Goal: Use online tool/utility: Utilize a website feature to perform a specific function

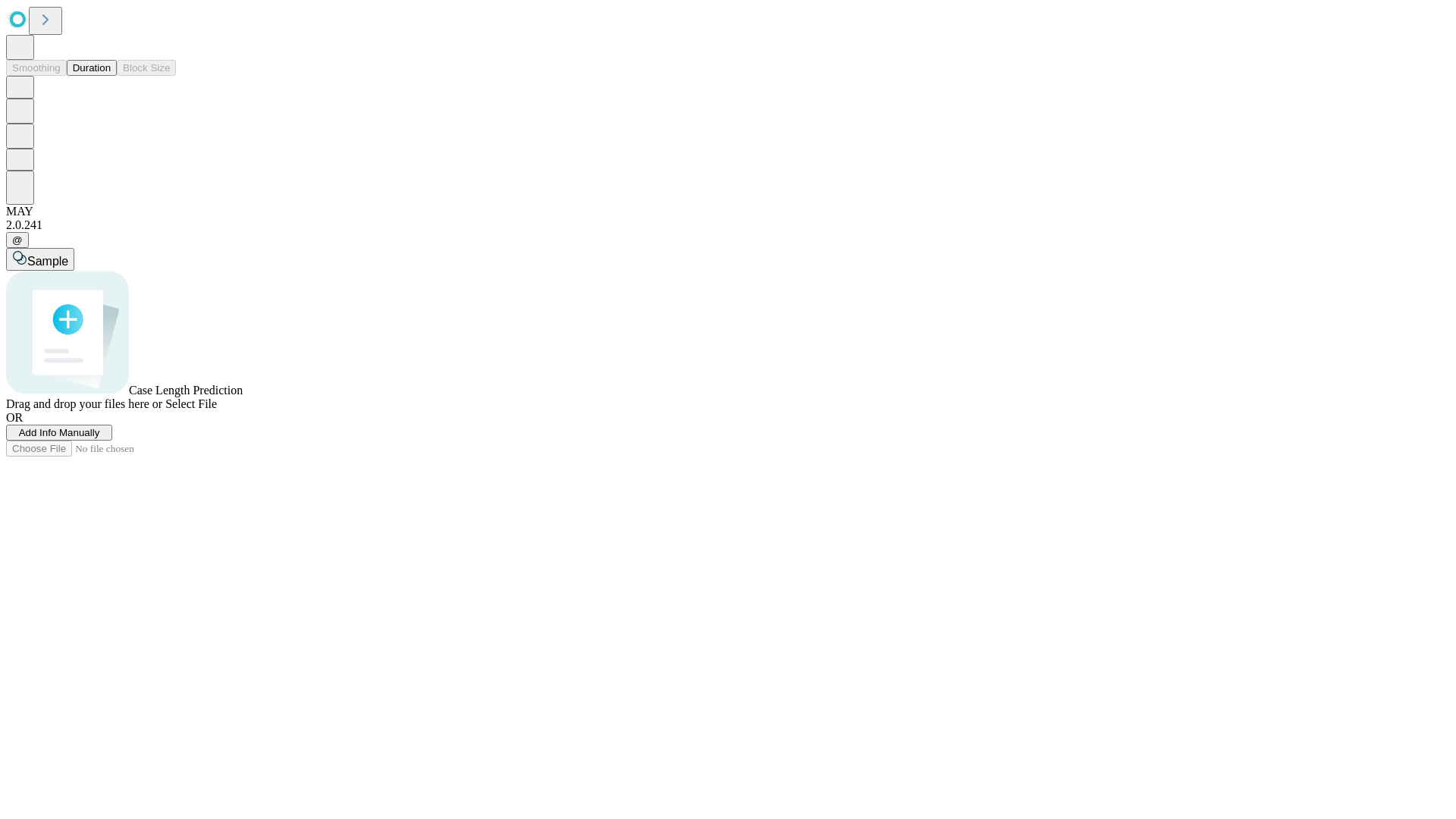
click at [111, 76] on button "Duration" at bounding box center [92, 68] width 50 height 16
click at [100, 438] on span "Add Info Manually" at bounding box center [59, 433] width 81 height 12
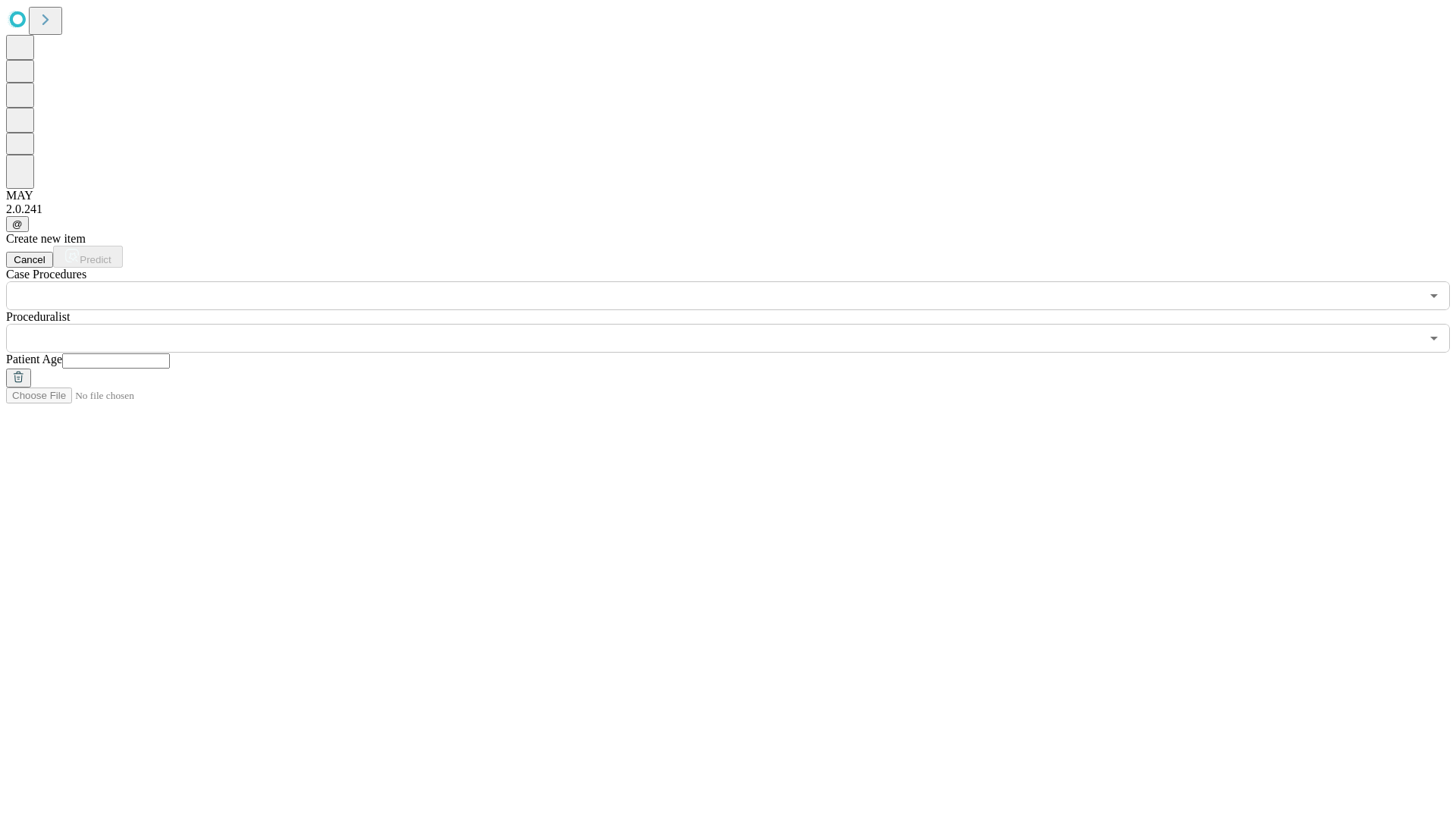
click at [170, 353] on input "text" at bounding box center [116, 361] width 108 height 15
type input "**"
click at [739, 324] on input "text" at bounding box center [713, 338] width 1414 height 29
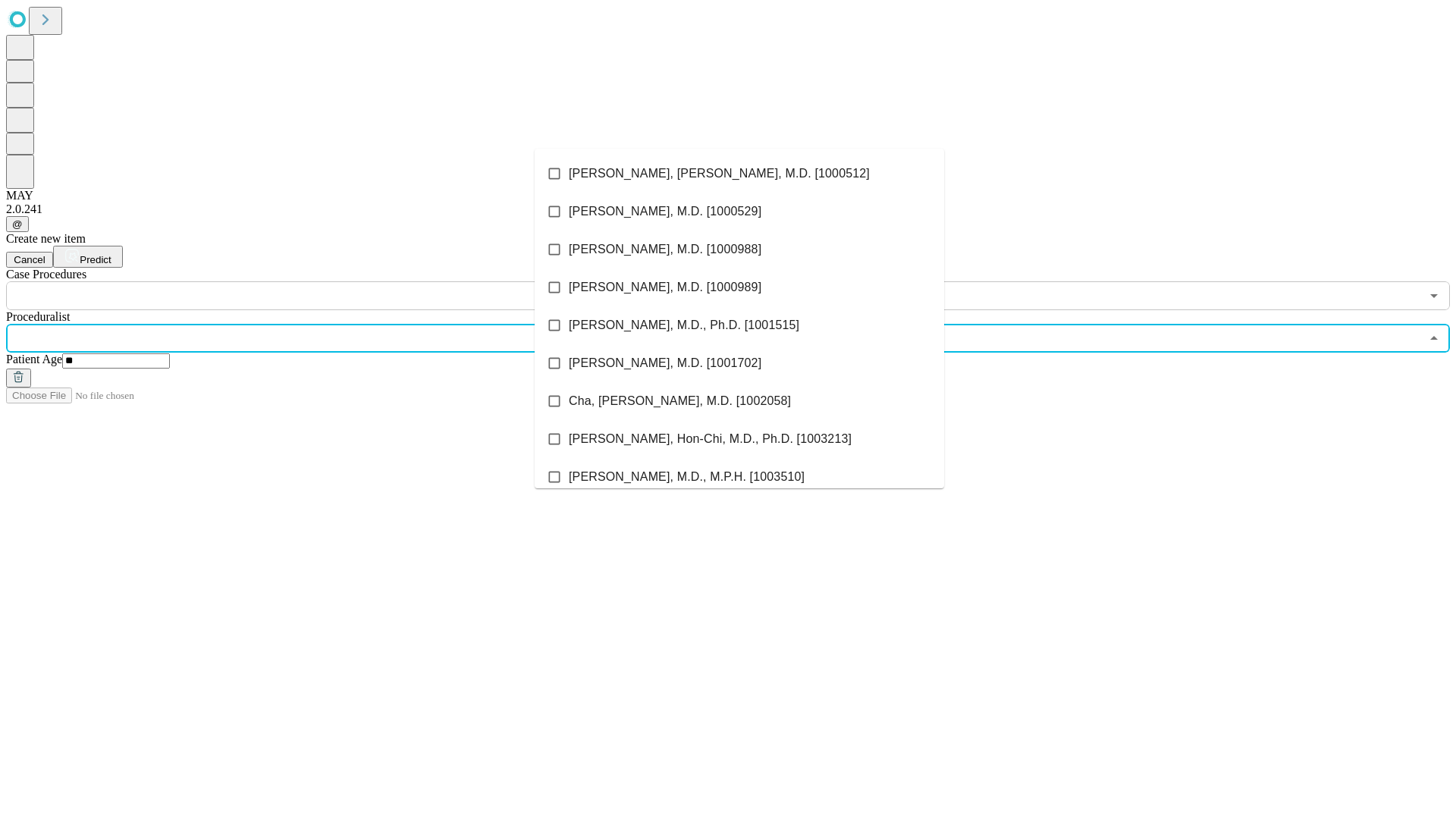
click at [740, 174] on li "[PERSON_NAME], [PERSON_NAME], M.D. [1000512]" at bounding box center [739, 174] width 410 height 38
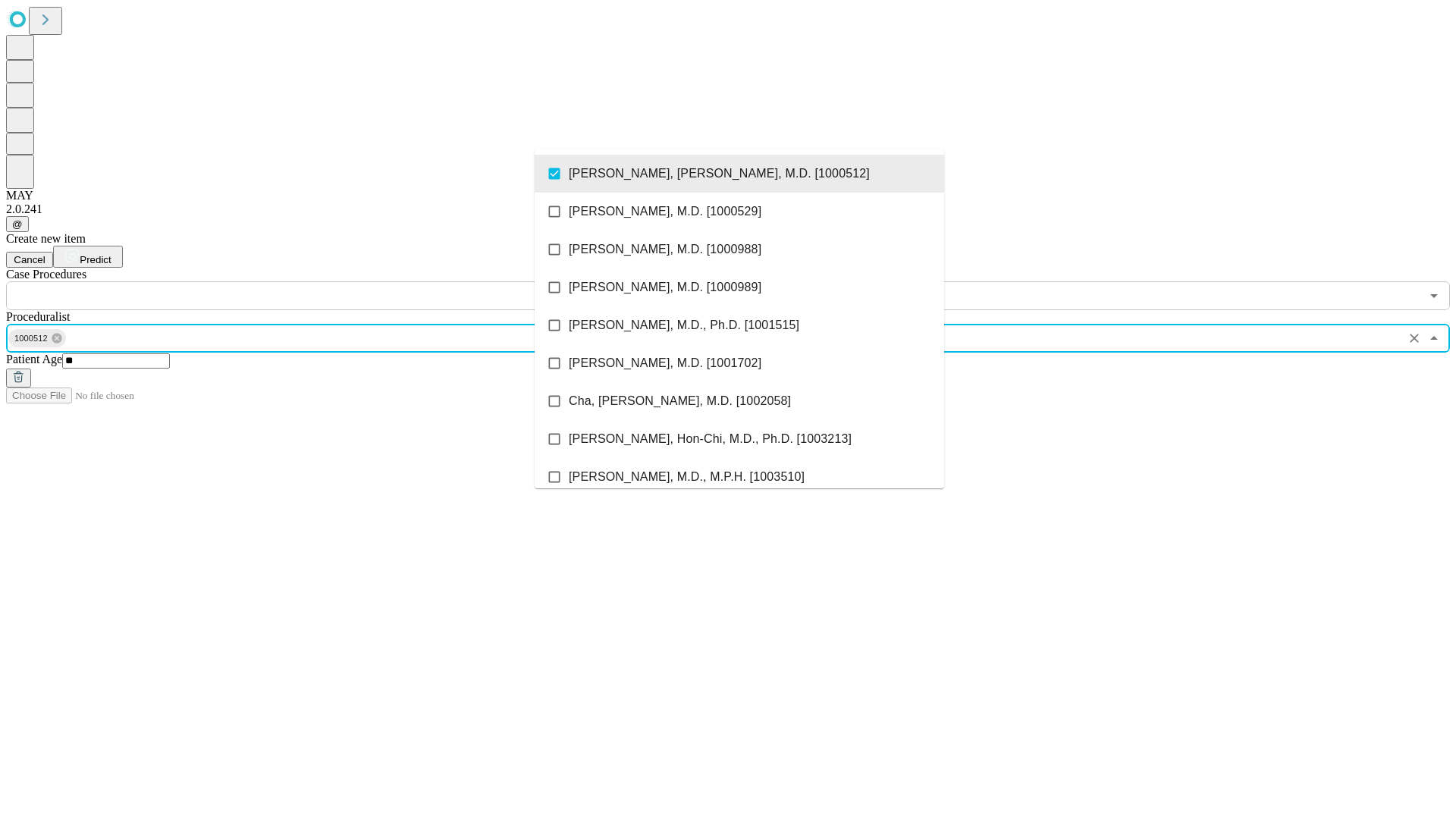
click at [318, 281] on input "text" at bounding box center [713, 295] width 1414 height 29
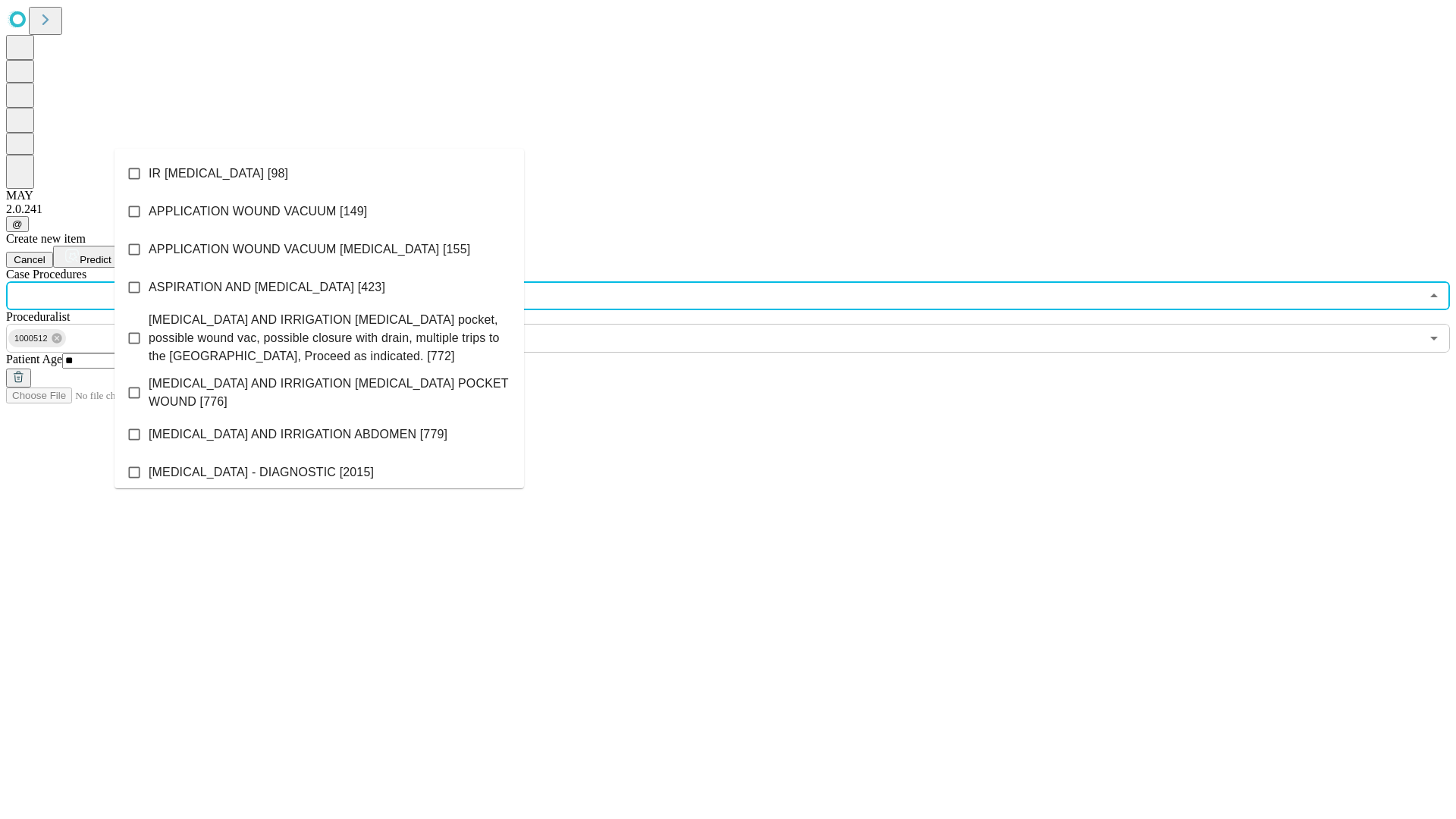
click at [319, 174] on li "IR [MEDICAL_DATA] [98]" at bounding box center [318, 174] width 410 height 38
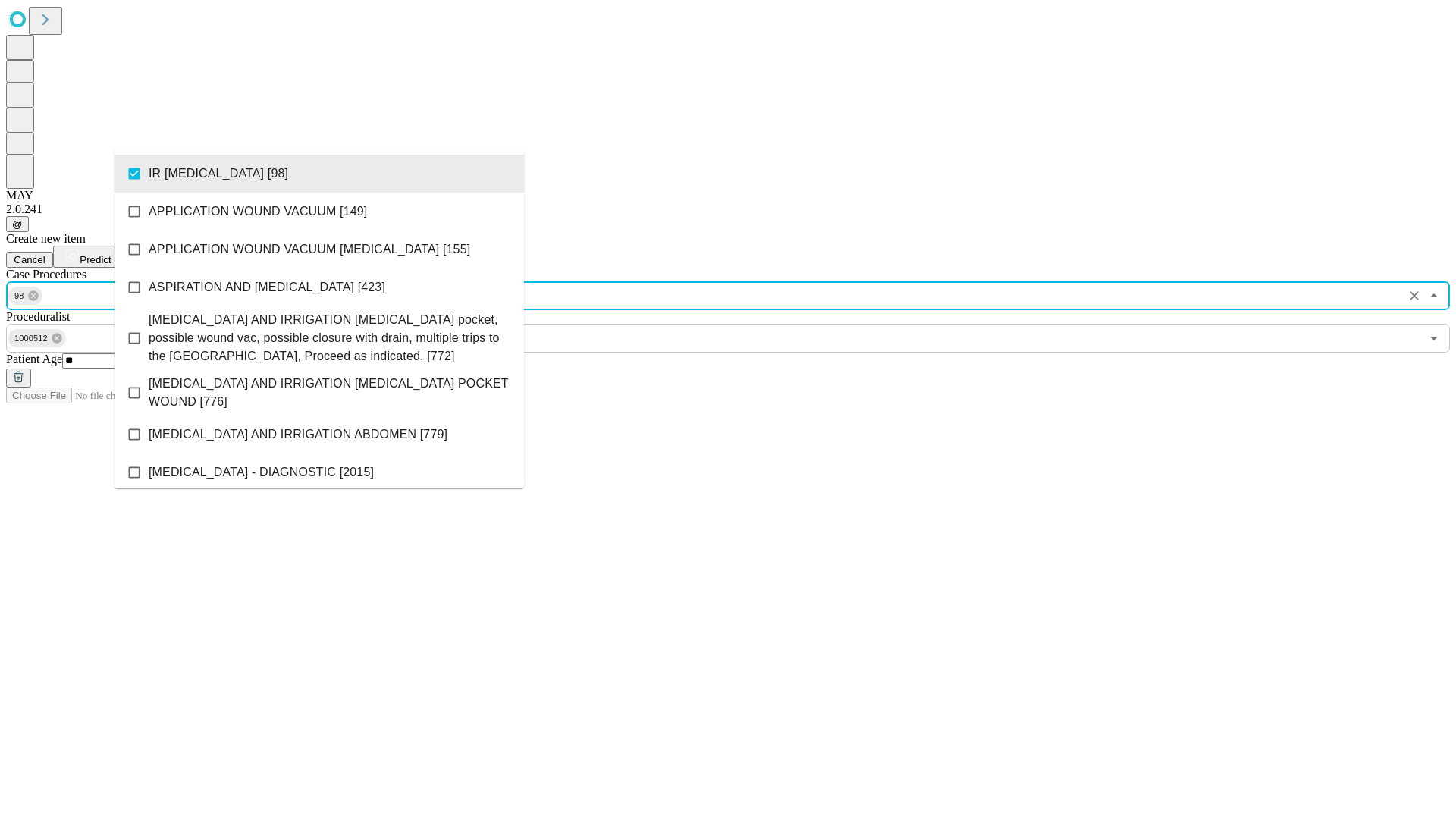
click at [111, 254] on span "Predict" at bounding box center [95, 259] width 31 height 12
